Goal: Information Seeking & Learning: Find specific fact

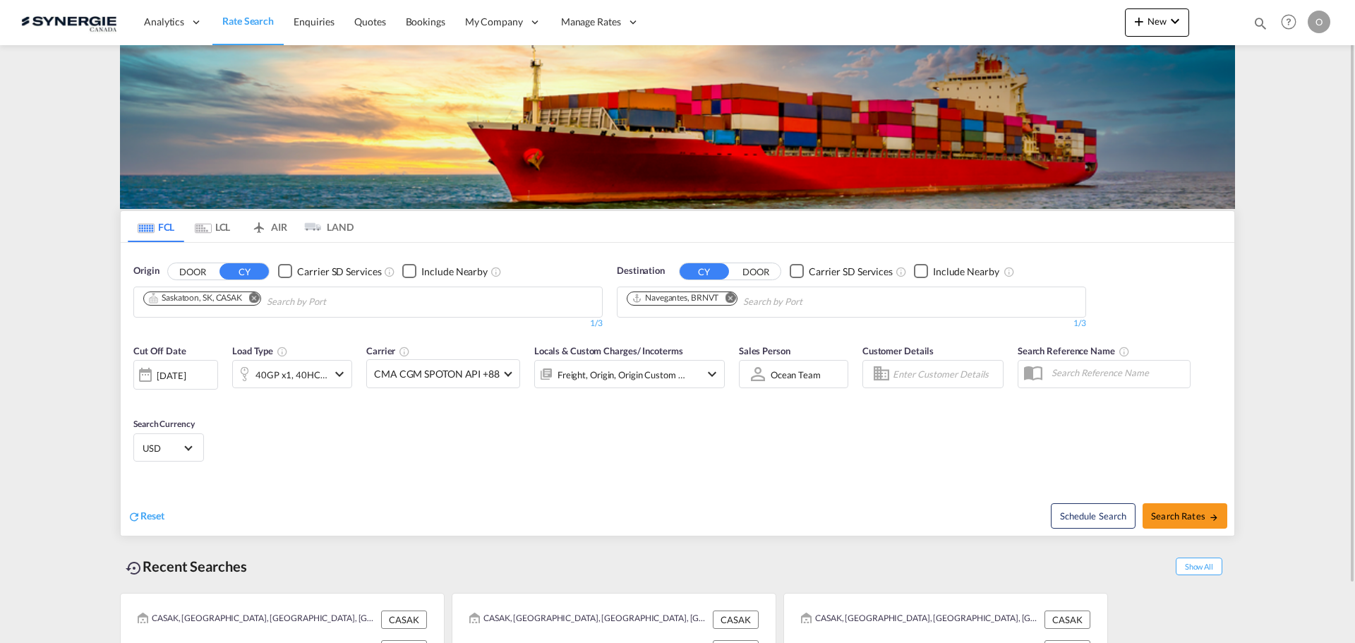
click at [1263, 30] on md-icon "icon-magnify" at bounding box center [1260, 24] width 16 height 16
click at [1033, 21] on select "Bookings Quotes Enquiries" at bounding box center [1035, 23] width 67 height 25
select select "Quotes"
click at [1002, 11] on select "Bookings Quotes Enquiries" at bounding box center [1035, 23] width 67 height 25
click at [1130, 18] on input at bounding box center [1154, 23] width 176 height 25
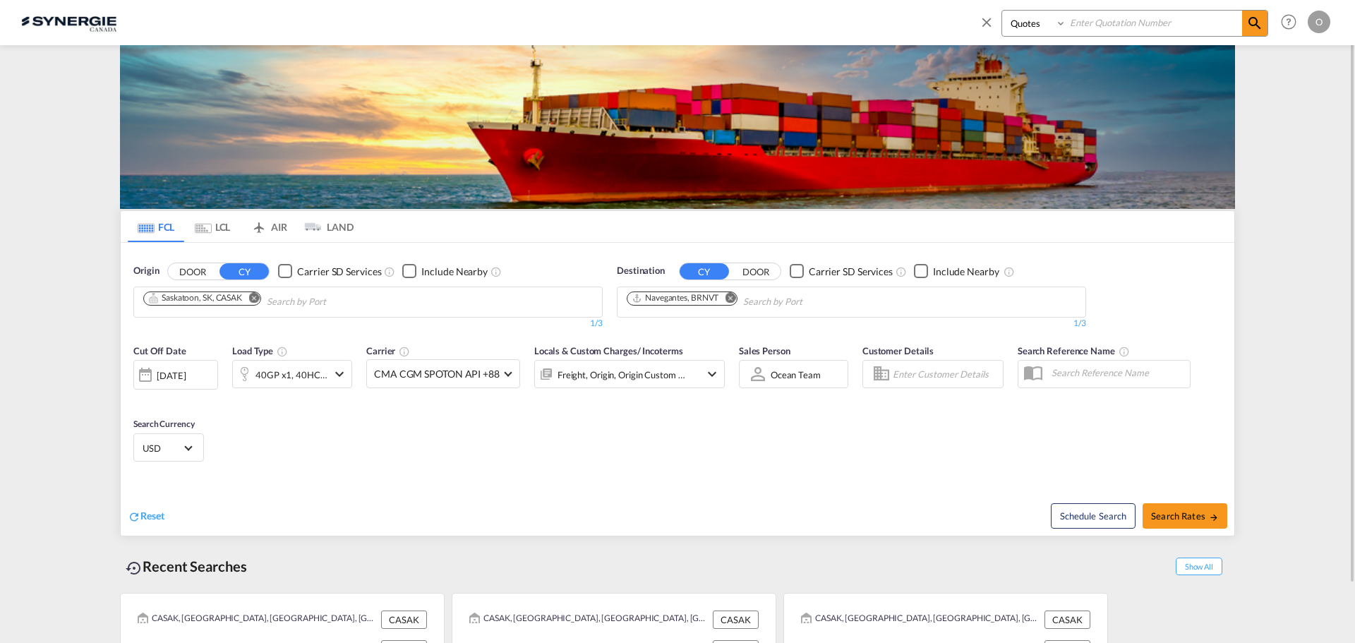
paste input "SYC000013616"
type input "SYC000013616"
click at [1262, 22] on md-icon "icon-magnify" at bounding box center [1254, 23] width 17 height 17
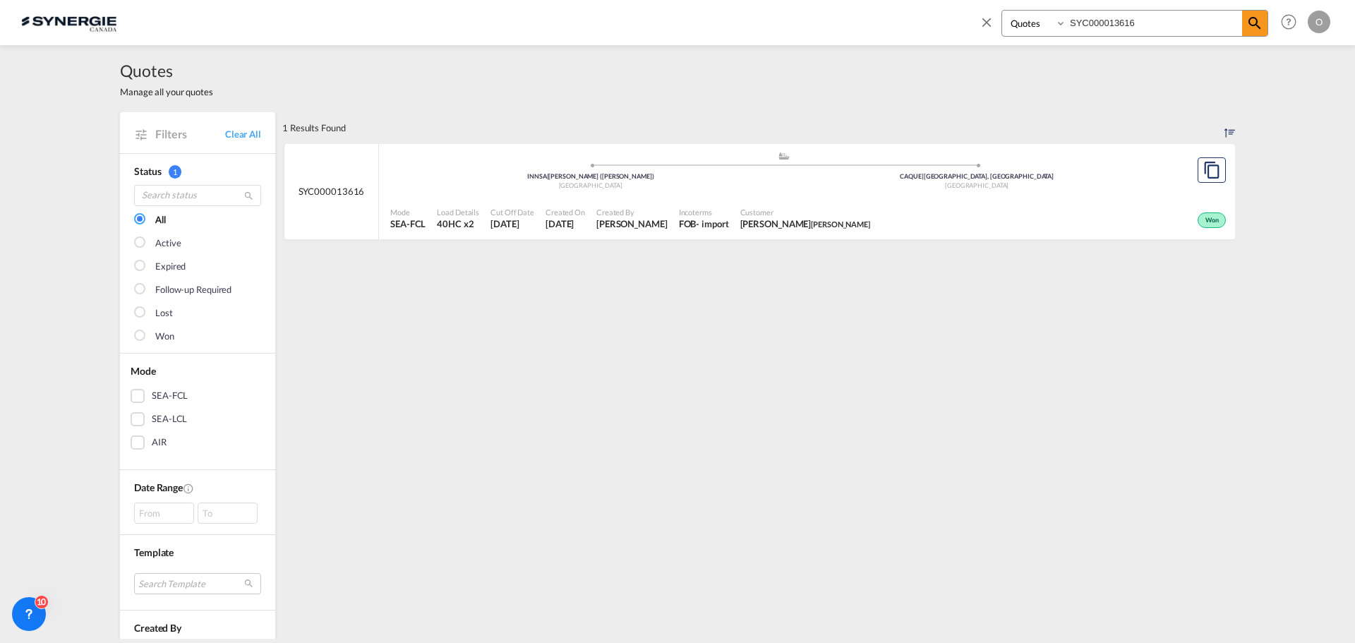
click at [677, 425] on div "1 Results Found .a{fill:#e6e6e6;}.b{fill:#cecece;}.c{fill:#2f2e41;}.d{fill:#a06…" at bounding box center [758, 594] width 953 height 965
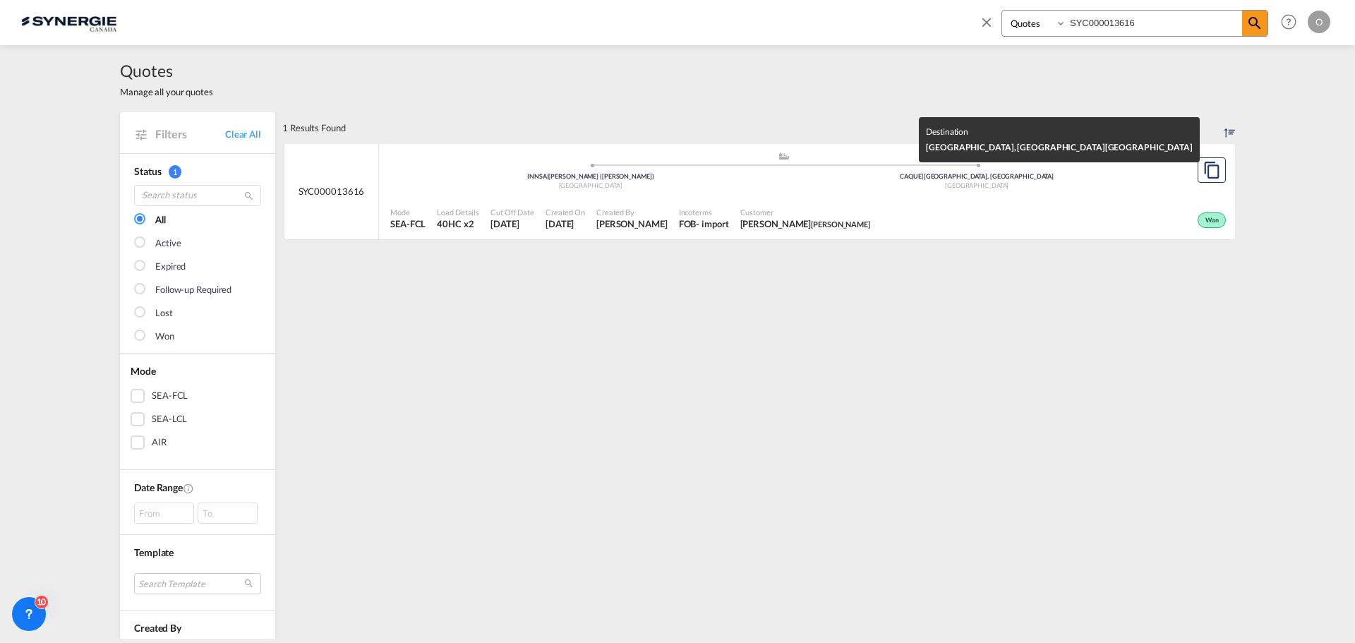
click at [1062, 181] on div "[GEOGRAPHIC_DATA]" at bounding box center [977, 185] width 387 height 9
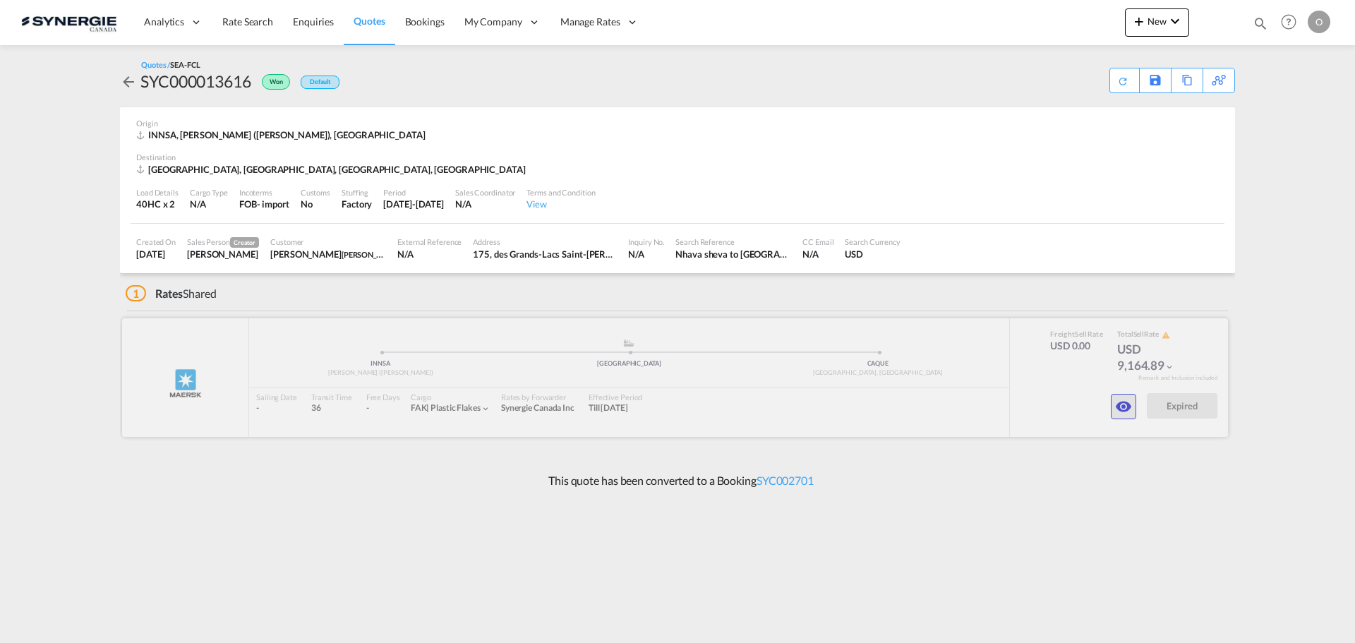
click at [1118, 404] on md-icon "icon-eye" at bounding box center [1123, 406] width 17 height 17
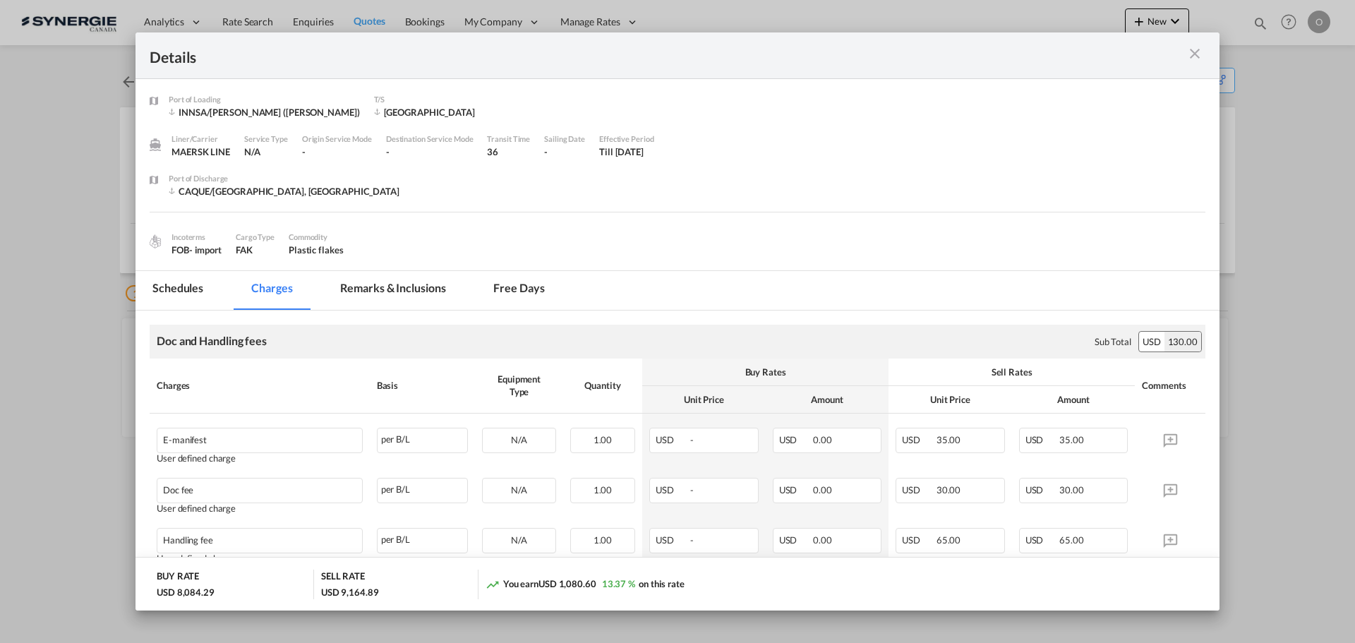
scroll to position [71, 0]
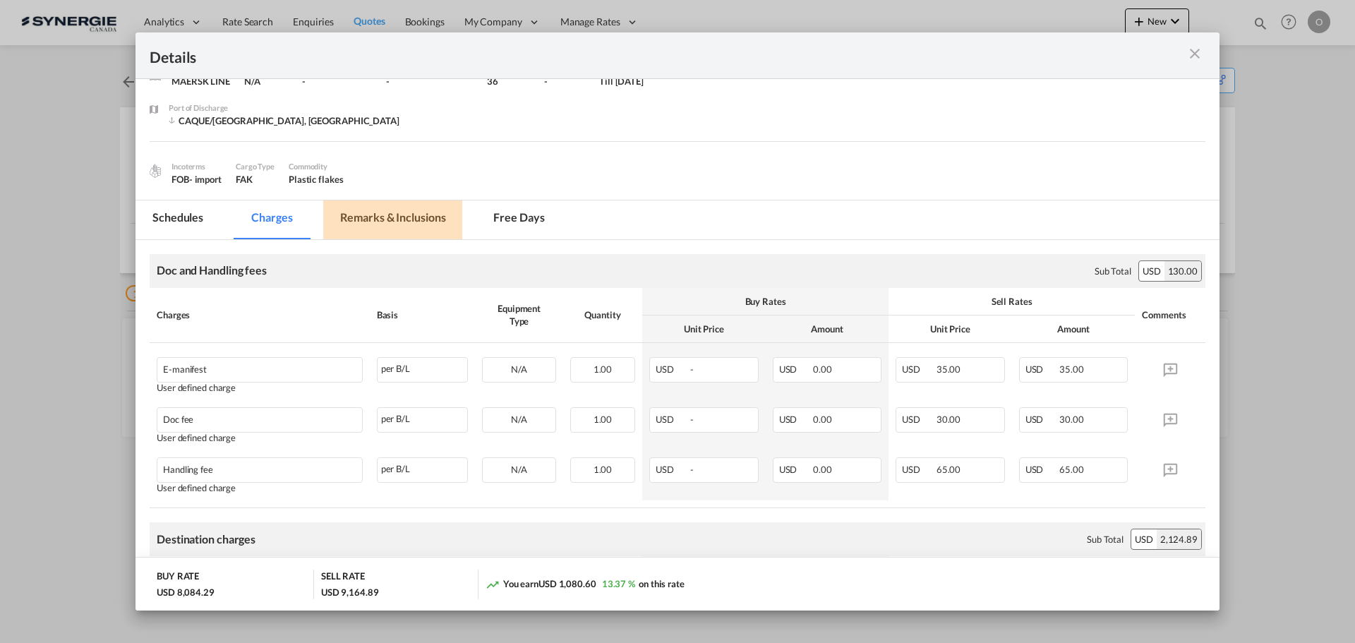
click at [373, 219] on md-tab-item "Remarks & Inclusions" at bounding box center [392, 219] width 139 height 39
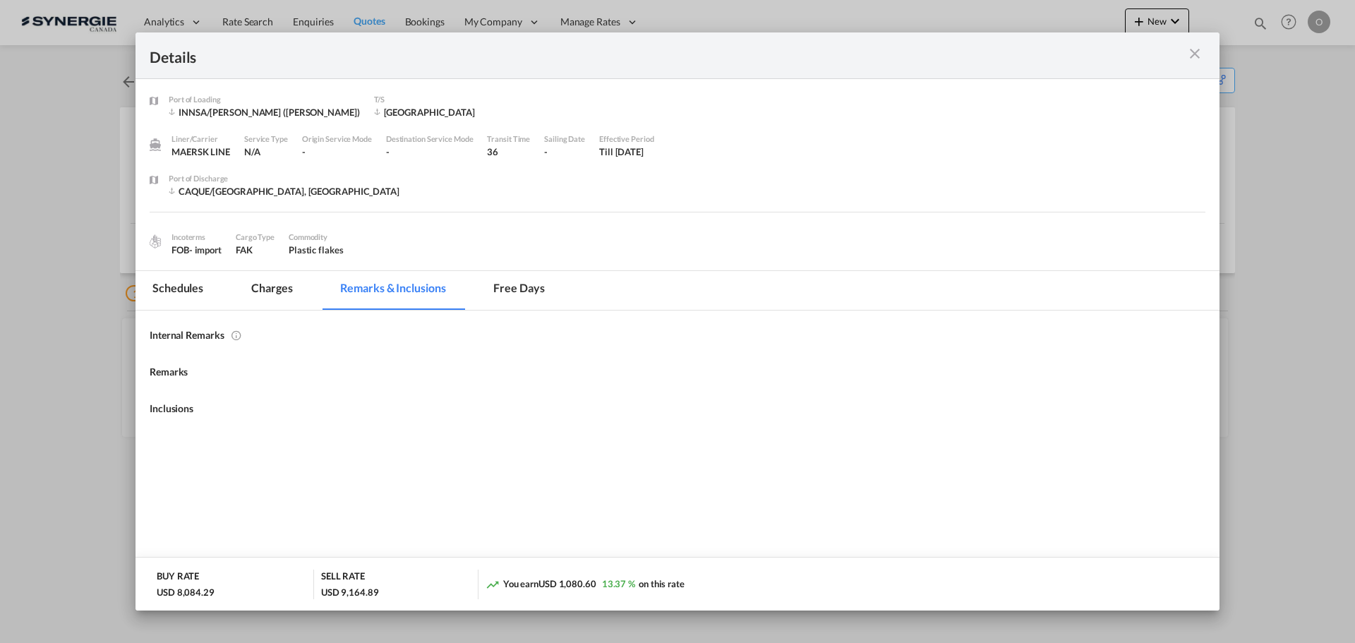
scroll to position [0, 0]
click at [292, 289] on md-tab-item "Charges" at bounding box center [271, 290] width 75 height 39
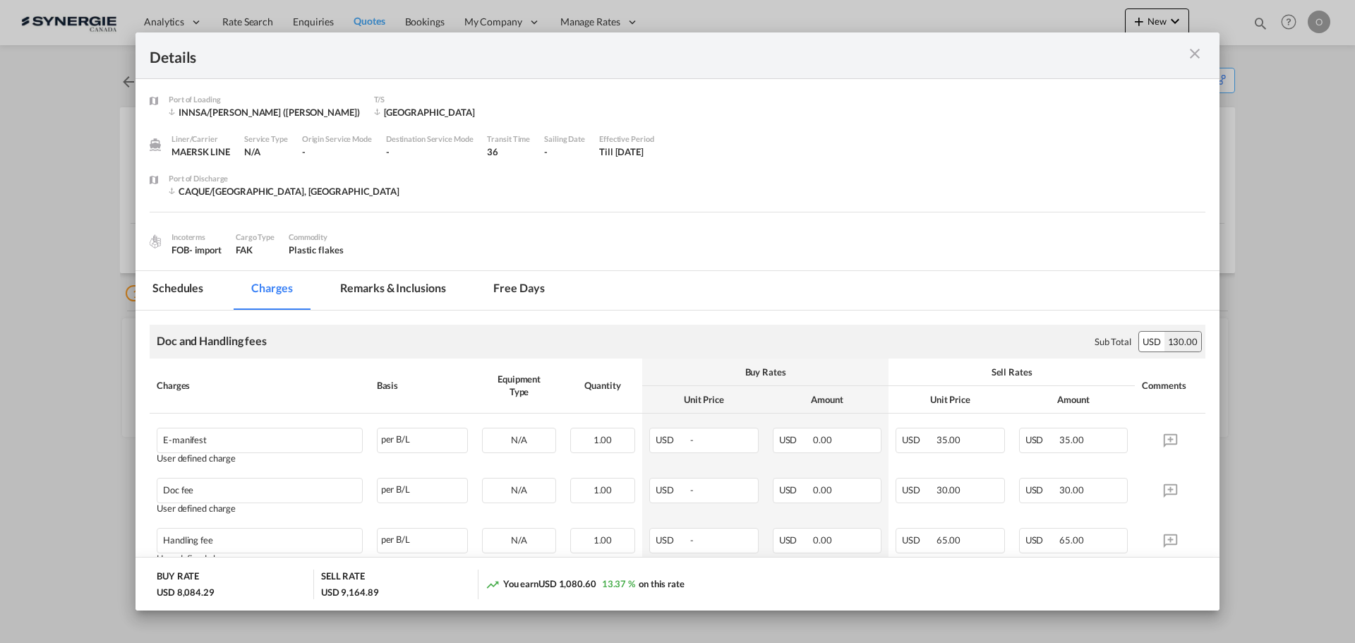
click at [389, 292] on md-tab-item "Remarks & Inclusions" at bounding box center [392, 290] width 139 height 39
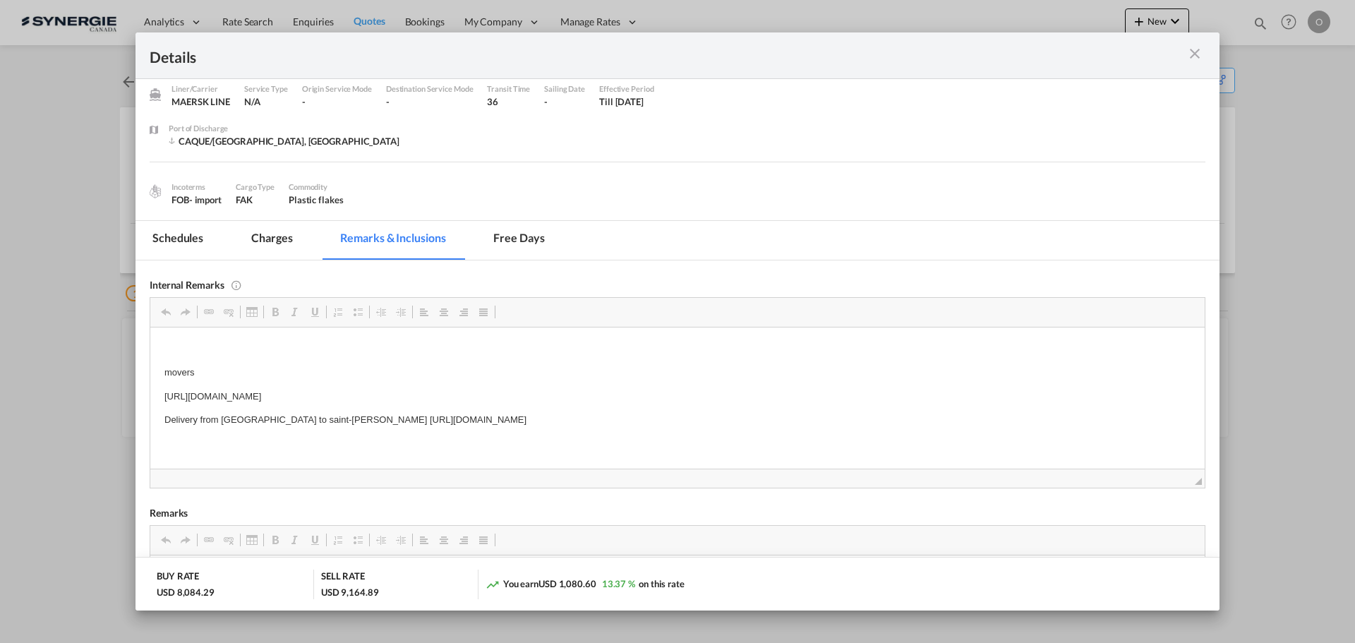
scroll to position [71, 0]
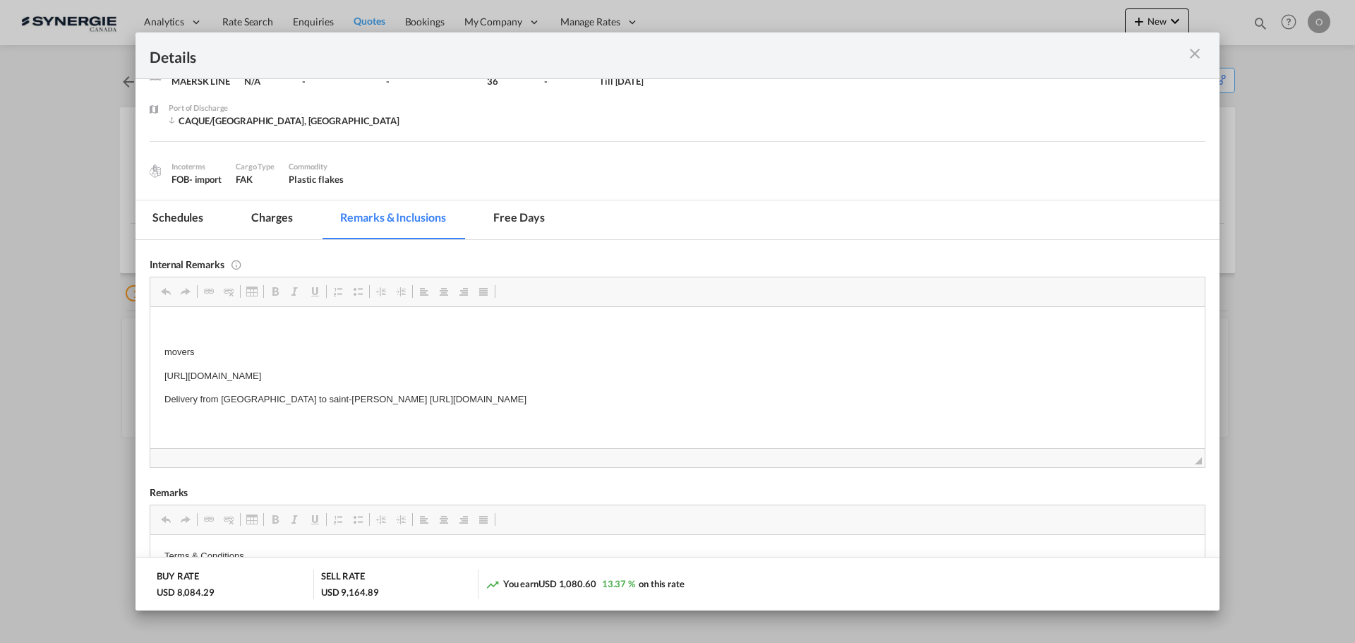
drag, startPoint x: 551, startPoint y: 373, endPoint x: 215, endPoint y: 373, distance: 335.9
drag, startPoint x: 159, startPoint y: 375, endPoint x: 545, endPoint y: 376, distance: 386.0
click at [545, 376] on html "movers https://app.frontapp.com/open/msg_1gqwup8v?key=i7UvIgSyeiom0fdHh7h1T52UB…" at bounding box center [677, 363] width 1054 height 114
copy p "https://app.frontapp.com/open/msg_1gqwup8v?key=i7UvIgSyeiom0fdHh7h1T52UBvTgSibt"
